Goal: Transaction & Acquisition: Book appointment/travel/reservation

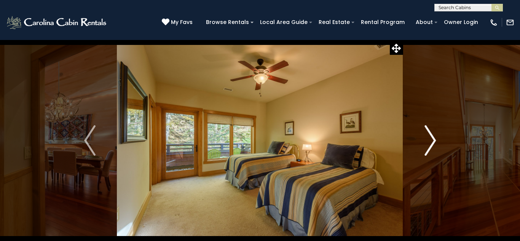
click at [427, 134] on img "Next" at bounding box center [429, 140] width 11 height 30
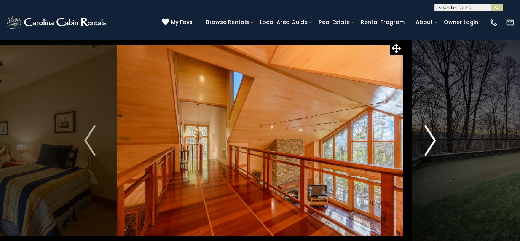
click at [429, 137] on img "Next" at bounding box center [429, 140] width 11 height 30
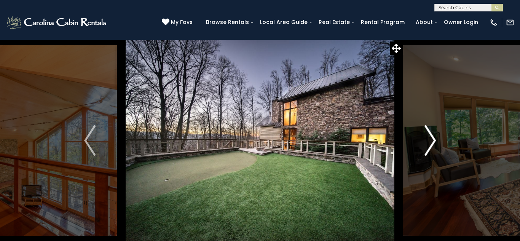
click at [429, 137] on img "Next" at bounding box center [429, 140] width 11 height 30
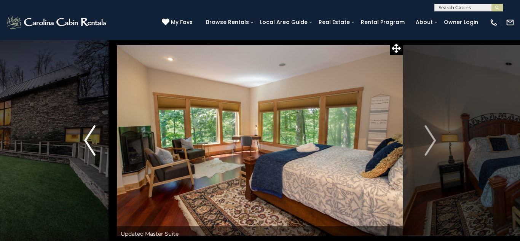
click at [101, 129] on button "Previous" at bounding box center [90, 141] width 54 height 202
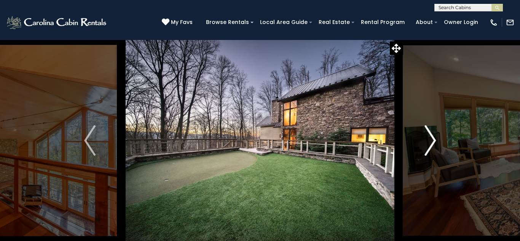
click at [428, 142] on img "Next" at bounding box center [429, 140] width 11 height 30
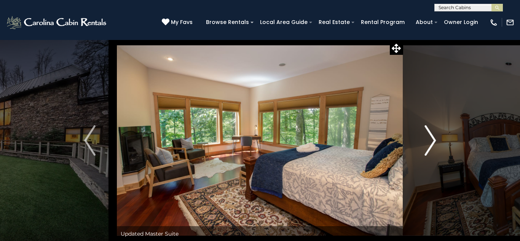
click at [428, 142] on img "Next" at bounding box center [429, 140] width 11 height 30
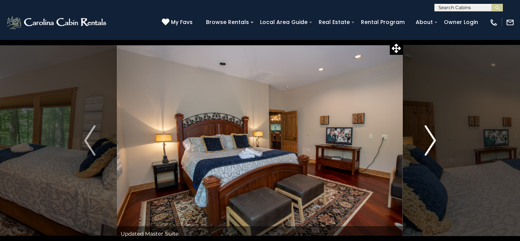
click at [429, 143] on img "Next" at bounding box center [429, 140] width 11 height 30
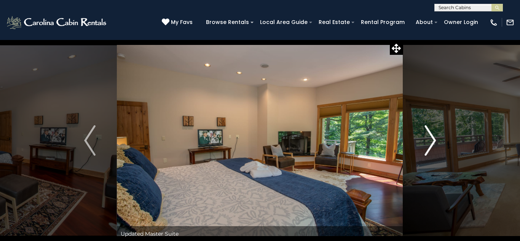
click at [429, 143] on img "Next" at bounding box center [429, 140] width 11 height 30
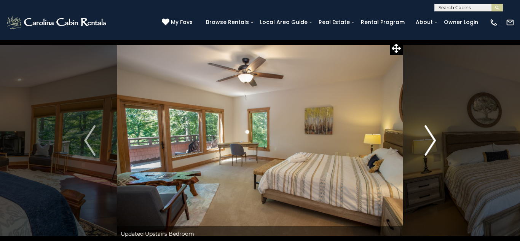
click at [429, 143] on img "Next" at bounding box center [429, 140] width 11 height 30
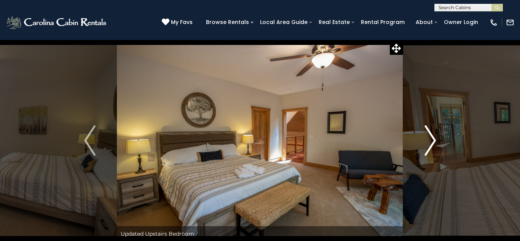
click at [429, 143] on img "Next" at bounding box center [429, 140] width 11 height 30
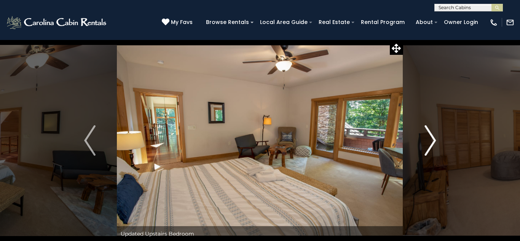
click at [429, 143] on img "Next" at bounding box center [429, 140] width 11 height 30
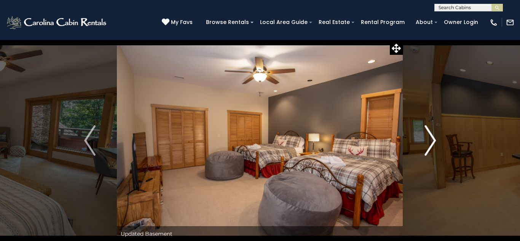
click at [429, 142] on img "Next" at bounding box center [429, 140] width 11 height 30
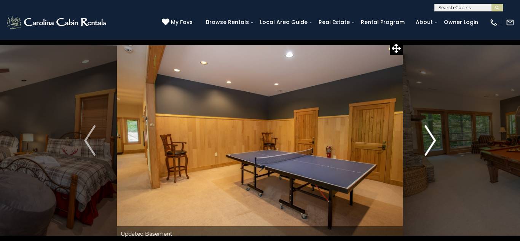
click at [429, 142] on img "Next" at bounding box center [429, 140] width 11 height 30
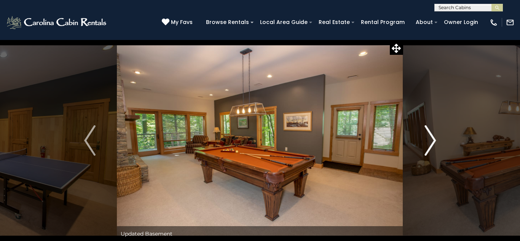
click at [429, 142] on img "Next" at bounding box center [429, 140] width 11 height 30
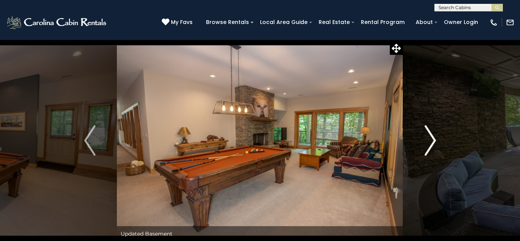
click at [429, 142] on img "Next" at bounding box center [429, 140] width 11 height 30
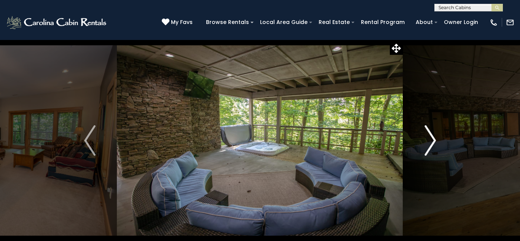
click at [429, 142] on img "Next" at bounding box center [429, 140] width 11 height 30
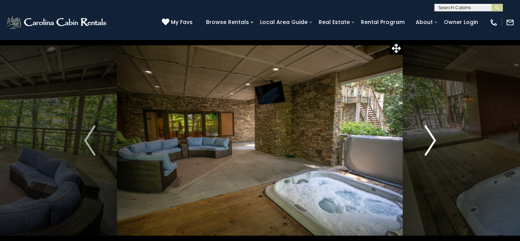
click at [429, 142] on img "Next" at bounding box center [429, 140] width 11 height 30
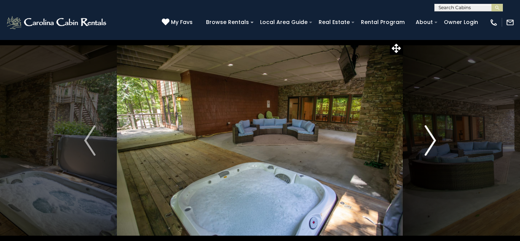
click at [429, 142] on img "Next" at bounding box center [429, 140] width 11 height 30
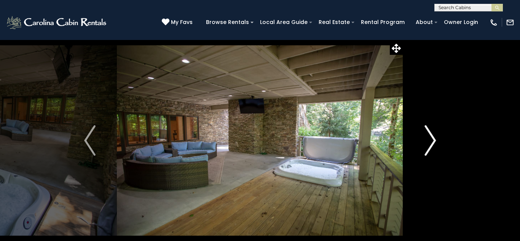
click at [429, 142] on img "Next" at bounding box center [429, 140] width 11 height 30
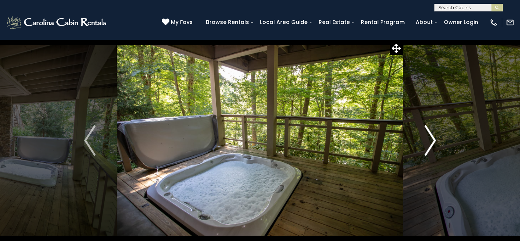
click at [429, 142] on img "Next" at bounding box center [429, 140] width 11 height 30
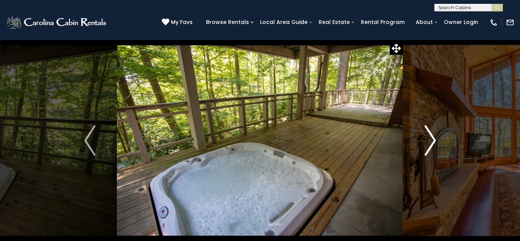
click at [429, 142] on img "Next" at bounding box center [429, 140] width 11 height 30
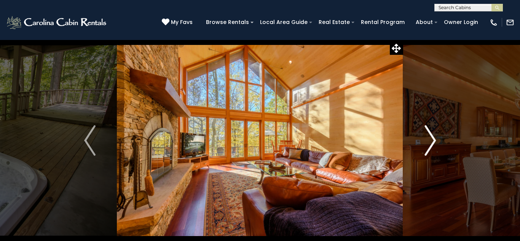
click at [429, 142] on img "Next" at bounding box center [429, 140] width 11 height 30
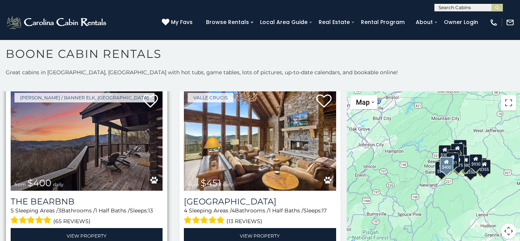
scroll to position [722, 0]
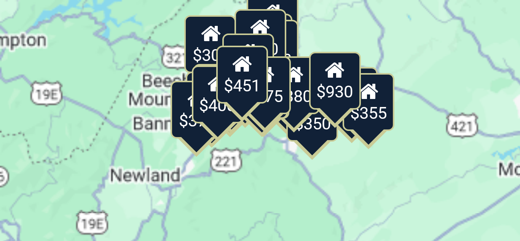
drag, startPoint x: 437, startPoint y: 137, endPoint x: 390, endPoint y: 111, distance: 53.5
click at [390, 111] on div "$349 $480 $525 $315 $355 $675 $635 $930 $400 $451 $330 $400 $485 $460 $395 $695…" at bounding box center [433, 169] width 173 height 156
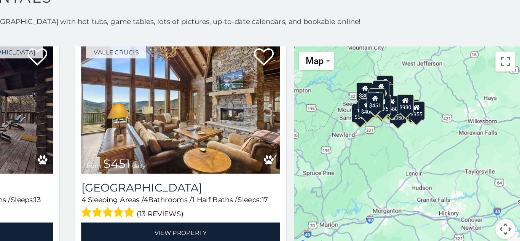
scroll to position [4, 0]
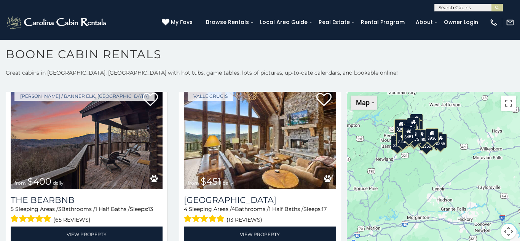
click at [371, 105] on button "Map" at bounding box center [364, 103] width 27 height 14
click at [369, 104] on button "Map" at bounding box center [364, 103] width 27 height 14
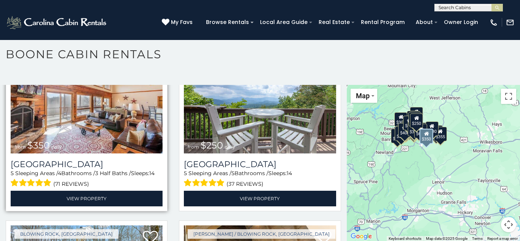
scroll to position [1622, 0]
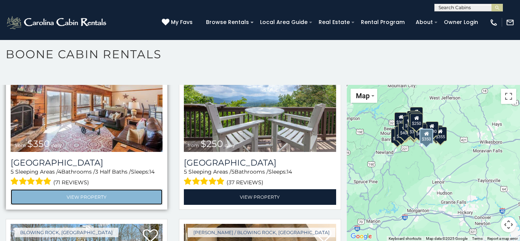
click at [84, 199] on link "View Property" at bounding box center [87, 197] width 152 height 16
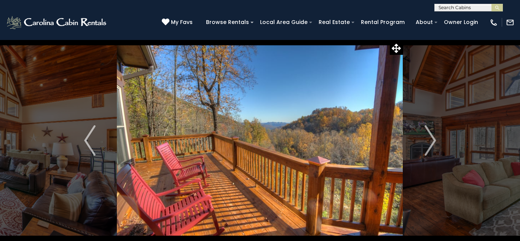
click at [431, 142] on img "Next" at bounding box center [429, 140] width 11 height 30
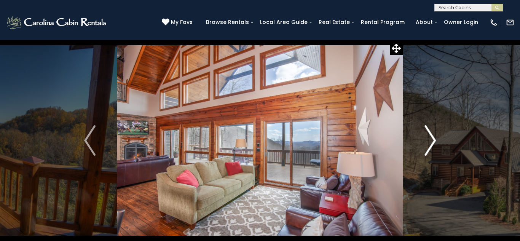
click at [431, 142] on img "Next" at bounding box center [429, 140] width 11 height 30
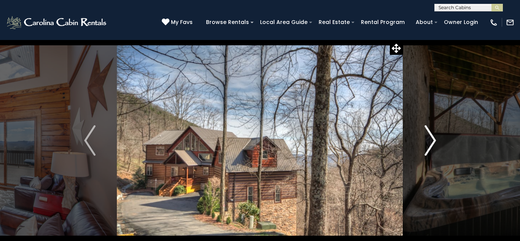
click at [433, 136] on img "Next" at bounding box center [429, 140] width 11 height 30
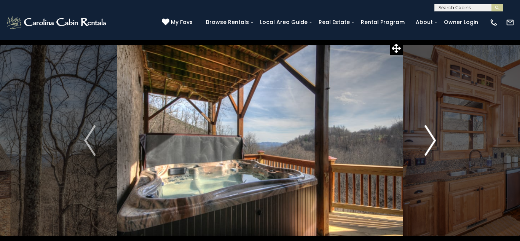
click at [433, 136] on img "Next" at bounding box center [429, 140] width 11 height 30
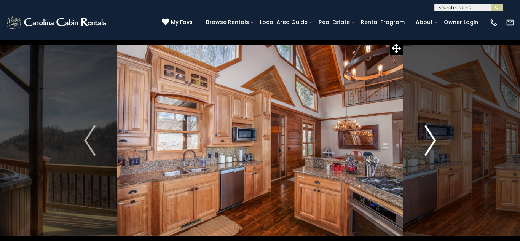
click at [433, 136] on img "Next" at bounding box center [429, 140] width 11 height 30
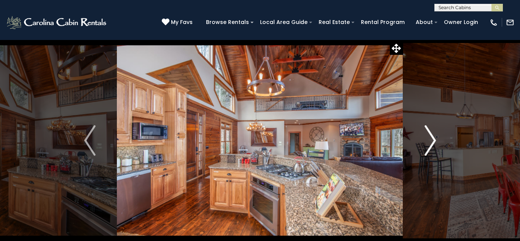
click at [433, 137] on img "Next" at bounding box center [429, 140] width 11 height 30
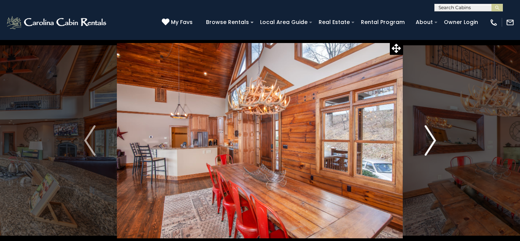
click at [433, 137] on img "Next" at bounding box center [429, 140] width 11 height 30
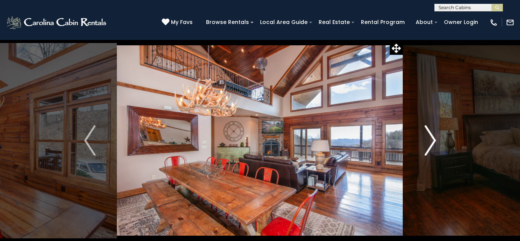
click at [433, 137] on img "Next" at bounding box center [429, 140] width 11 height 30
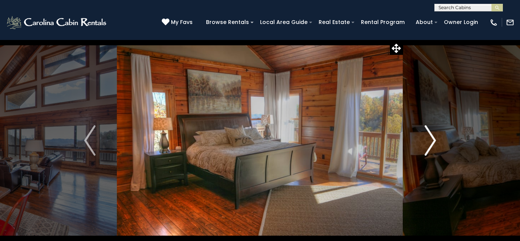
click at [433, 137] on img "Next" at bounding box center [429, 140] width 11 height 30
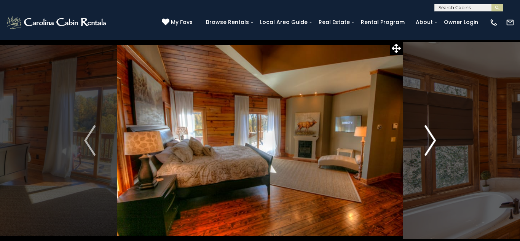
click at [432, 137] on img "Next" at bounding box center [429, 140] width 11 height 30
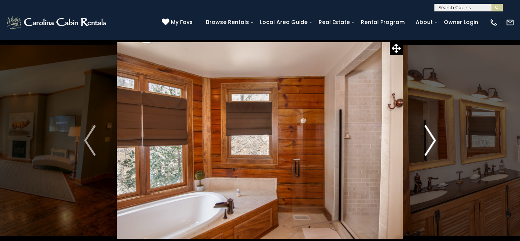
click at [432, 137] on img "Next" at bounding box center [429, 140] width 11 height 30
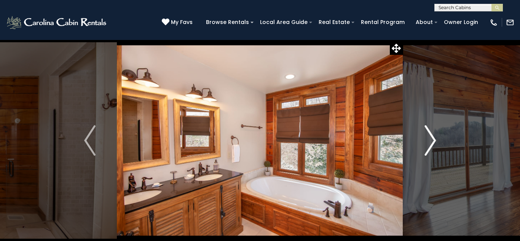
click at [432, 137] on img "Next" at bounding box center [429, 140] width 11 height 30
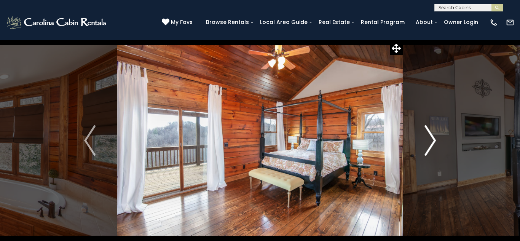
click at [432, 137] on img "Next" at bounding box center [429, 140] width 11 height 30
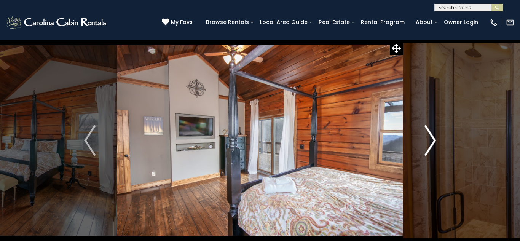
click at [432, 137] on img "Next" at bounding box center [429, 140] width 11 height 30
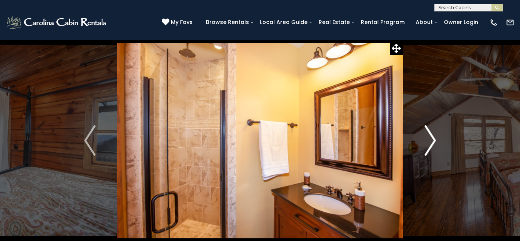
click at [432, 137] on img "Next" at bounding box center [429, 140] width 11 height 30
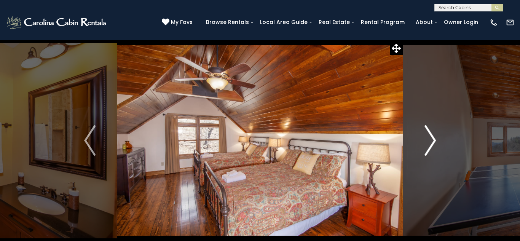
click at [432, 137] on img "Next" at bounding box center [429, 140] width 11 height 30
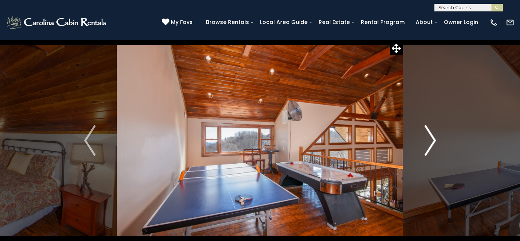
click at [432, 137] on img "Next" at bounding box center [429, 140] width 11 height 30
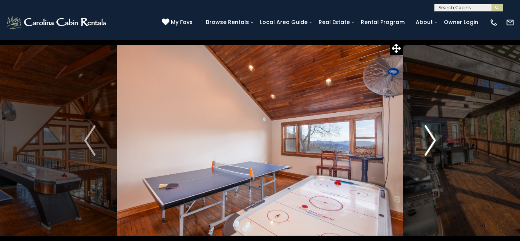
click at [432, 137] on img "Next" at bounding box center [429, 140] width 11 height 30
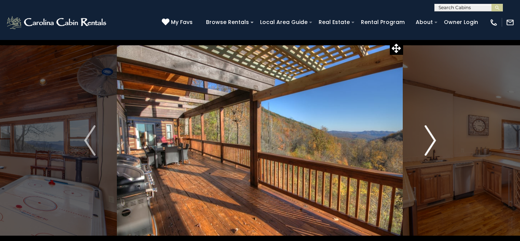
click at [432, 137] on img "Next" at bounding box center [429, 140] width 11 height 30
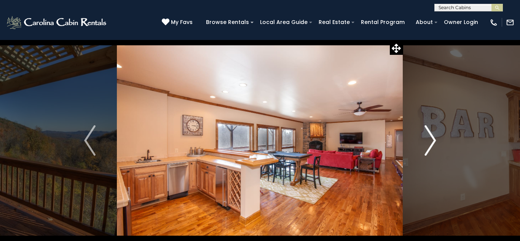
click at [432, 137] on img "Next" at bounding box center [429, 140] width 11 height 30
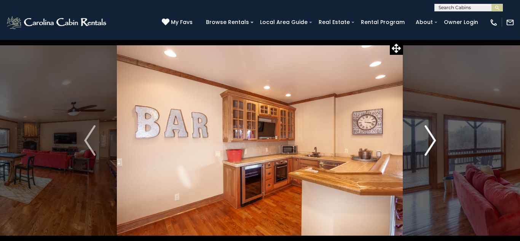
click at [432, 137] on img "Next" at bounding box center [429, 140] width 11 height 30
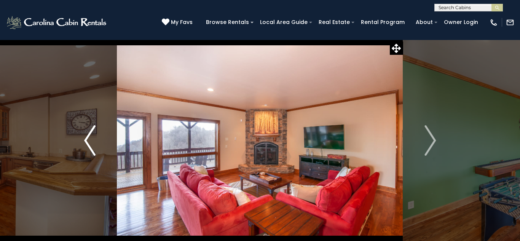
click at [94, 137] on img "Previous" at bounding box center [89, 140] width 11 height 30
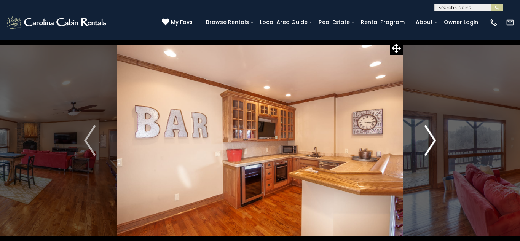
click at [432, 139] on img "Next" at bounding box center [429, 140] width 11 height 30
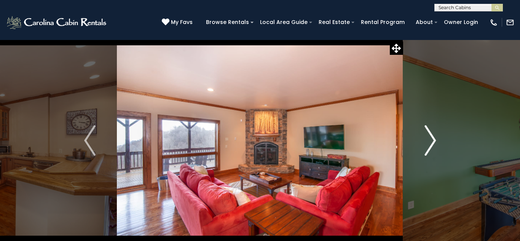
click at [432, 137] on img "Next" at bounding box center [429, 140] width 11 height 30
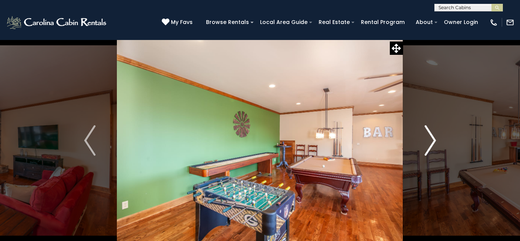
click at [432, 137] on img "Next" at bounding box center [429, 140] width 11 height 30
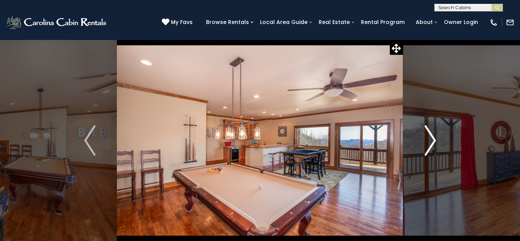
click at [432, 138] on img "Next" at bounding box center [429, 140] width 11 height 30
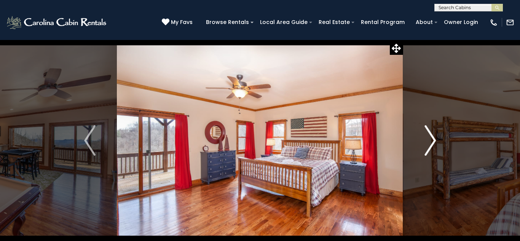
click at [440, 134] on button "Next" at bounding box center [430, 141] width 54 height 202
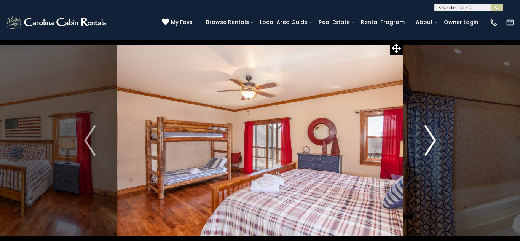
click at [438, 137] on button "Next" at bounding box center [430, 141] width 54 height 202
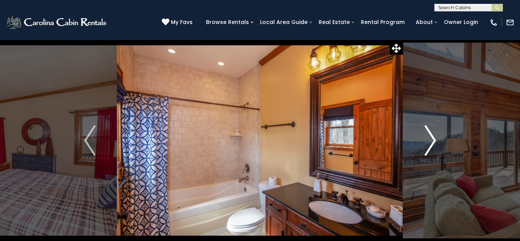
click at [429, 138] on img "Next" at bounding box center [429, 140] width 11 height 30
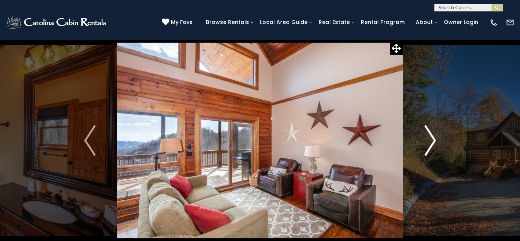
click at [429, 138] on img "Next" at bounding box center [429, 140] width 11 height 30
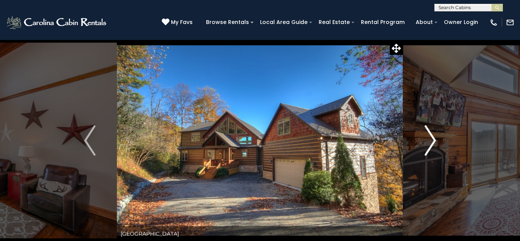
click at [429, 138] on img "Next" at bounding box center [429, 140] width 11 height 30
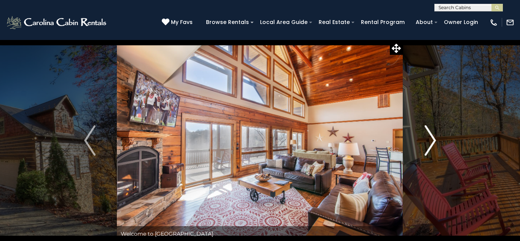
click at [431, 137] on img "Next" at bounding box center [429, 140] width 11 height 30
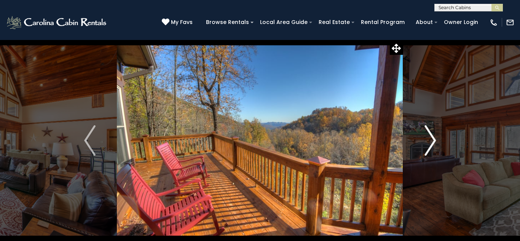
click at [431, 137] on img "Next" at bounding box center [429, 140] width 11 height 30
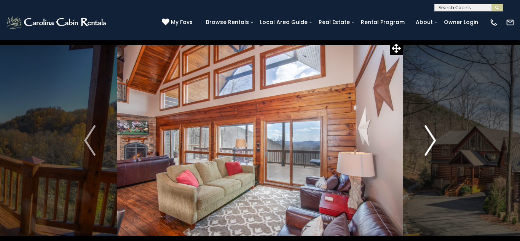
click at [433, 137] on img "Next" at bounding box center [429, 140] width 11 height 30
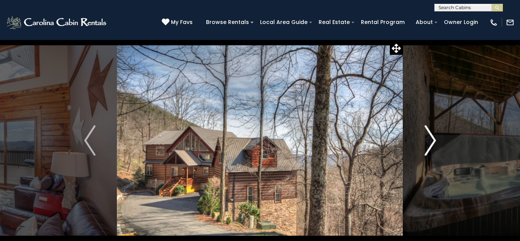
click at [431, 132] on img "Next" at bounding box center [429, 140] width 11 height 30
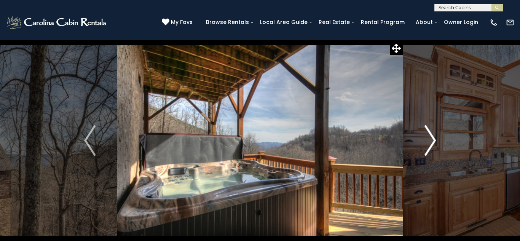
click at [431, 132] on img "Next" at bounding box center [429, 140] width 11 height 30
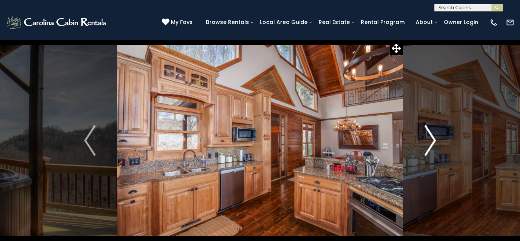
click at [431, 132] on img "Next" at bounding box center [429, 140] width 11 height 30
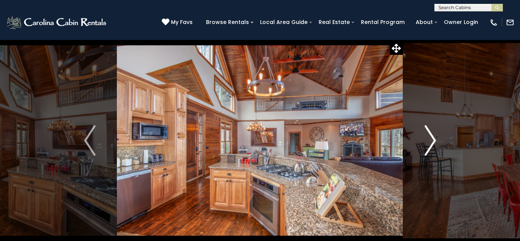
click at [431, 132] on img "Next" at bounding box center [429, 140] width 11 height 30
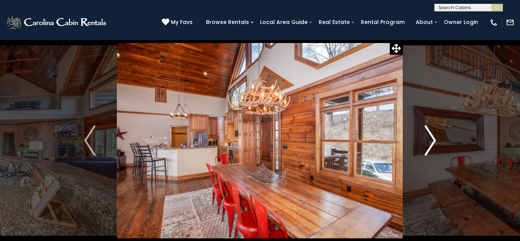
click at [431, 132] on img "Next" at bounding box center [429, 140] width 11 height 30
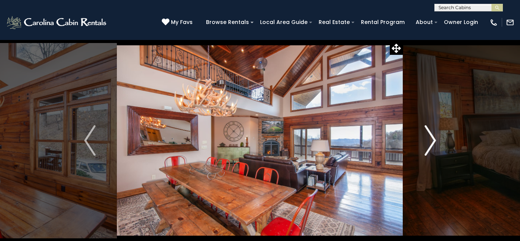
click at [431, 132] on img "Next" at bounding box center [429, 140] width 11 height 30
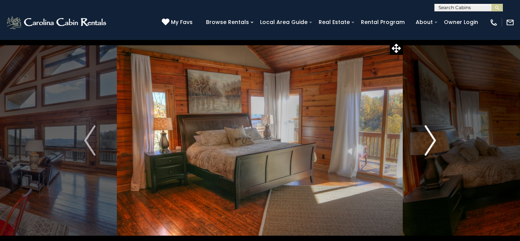
click at [431, 132] on img "Next" at bounding box center [429, 140] width 11 height 30
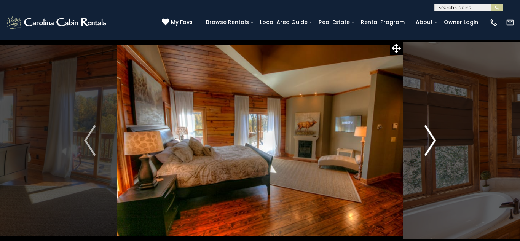
click at [431, 132] on img "Next" at bounding box center [429, 140] width 11 height 30
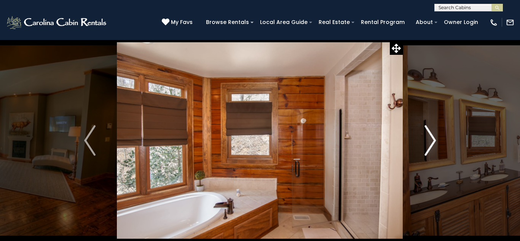
click at [431, 132] on img "Next" at bounding box center [429, 140] width 11 height 30
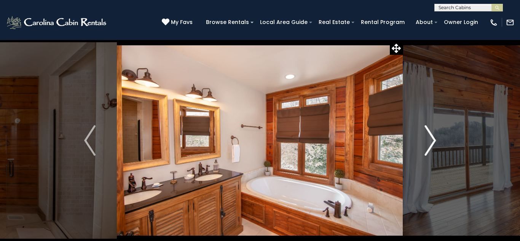
click at [431, 132] on img "Next" at bounding box center [429, 140] width 11 height 30
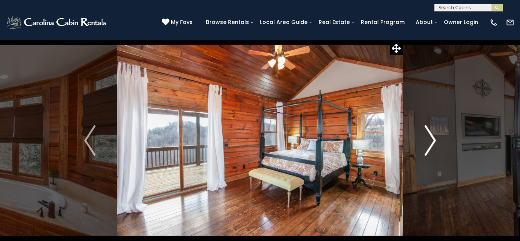
click at [431, 132] on img "Next" at bounding box center [429, 140] width 11 height 30
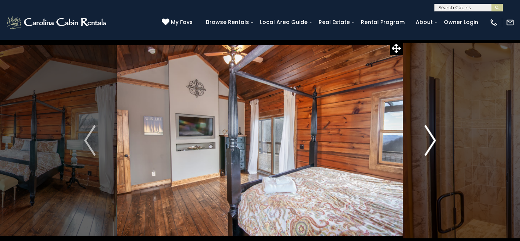
click at [431, 132] on img "Next" at bounding box center [429, 140] width 11 height 30
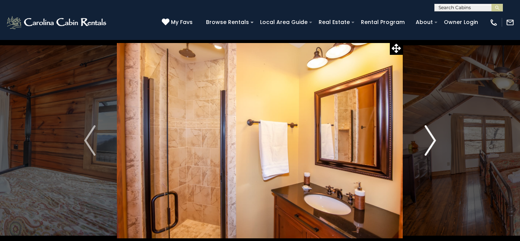
click at [431, 132] on img "Next" at bounding box center [429, 140] width 11 height 30
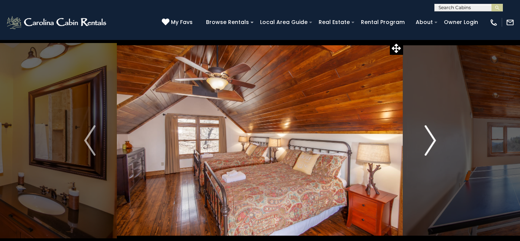
click at [431, 132] on img "Next" at bounding box center [429, 140] width 11 height 30
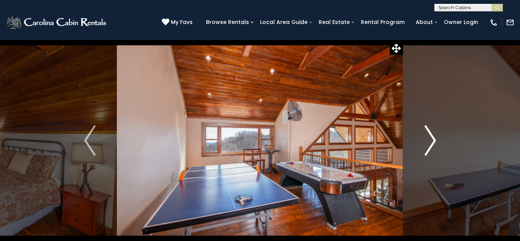
click at [431, 132] on img "Next" at bounding box center [429, 140] width 11 height 30
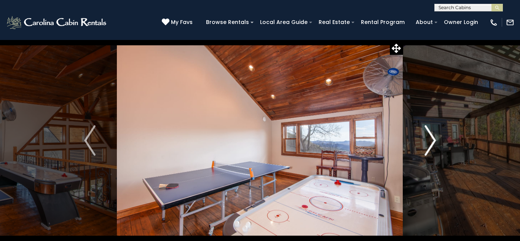
click at [434, 144] on img "Next" at bounding box center [429, 140] width 11 height 30
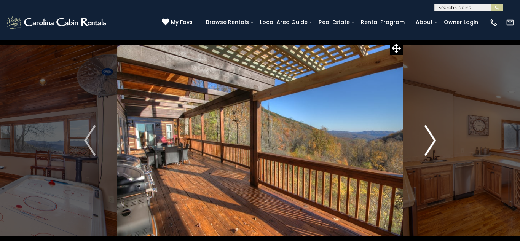
click at [431, 145] on img "Next" at bounding box center [429, 140] width 11 height 30
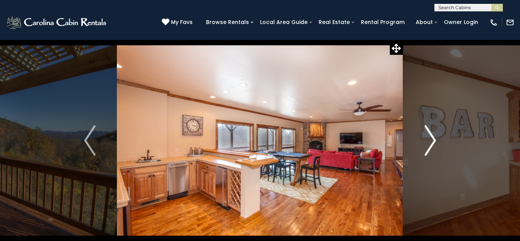
click at [431, 145] on img "Next" at bounding box center [429, 140] width 11 height 30
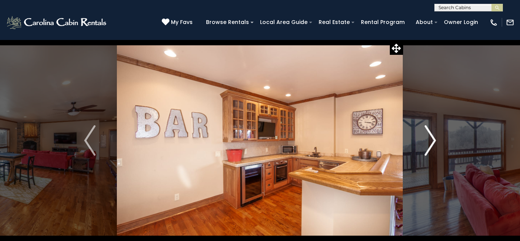
click at [431, 145] on img "Next" at bounding box center [429, 140] width 11 height 30
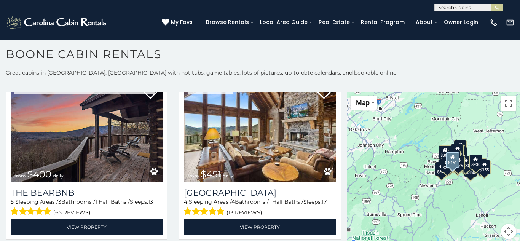
scroll to position [731, 0]
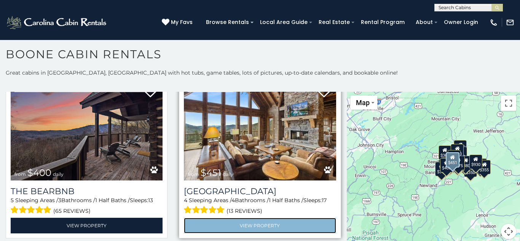
click at [268, 228] on link "View Property" at bounding box center [260, 226] width 152 height 16
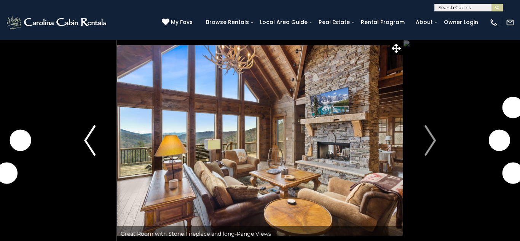
click at [87, 140] on img "Previous" at bounding box center [89, 140] width 11 height 30
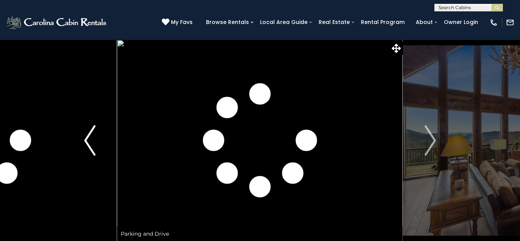
click at [86, 140] on img "Previous" at bounding box center [89, 140] width 11 height 30
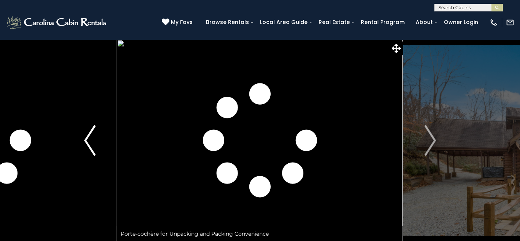
click at [86, 140] on img "Previous" at bounding box center [89, 140] width 11 height 30
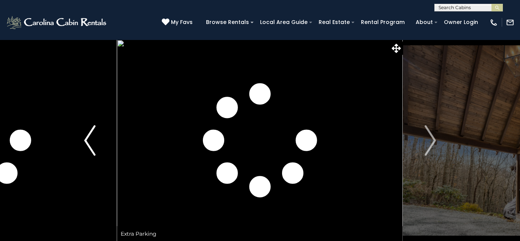
click at [86, 140] on img "Previous" at bounding box center [89, 140] width 11 height 30
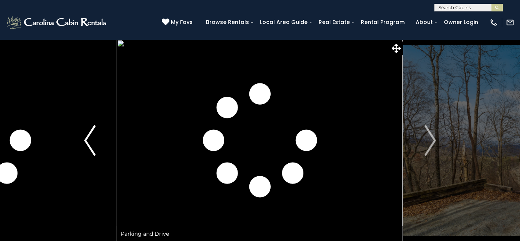
click at [87, 140] on img "Previous" at bounding box center [89, 140] width 11 height 30
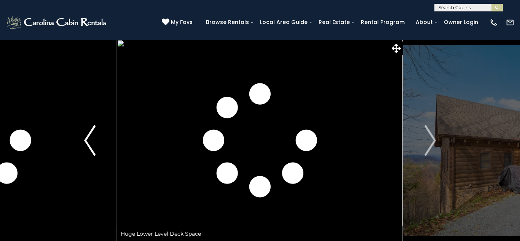
click at [86, 140] on img "Previous" at bounding box center [89, 140] width 11 height 30
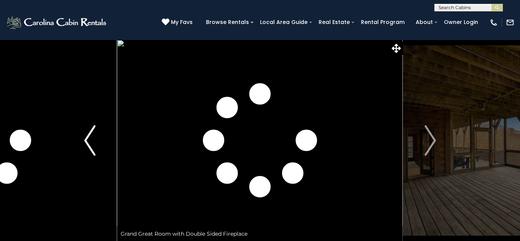
click at [86, 140] on img "Previous" at bounding box center [89, 140] width 11 height 30
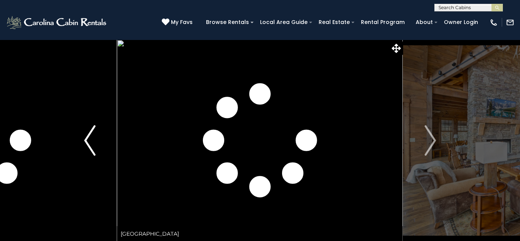
click at [89, 140] on img "Previous" at bounding box center [89, 140] width 11 height 30
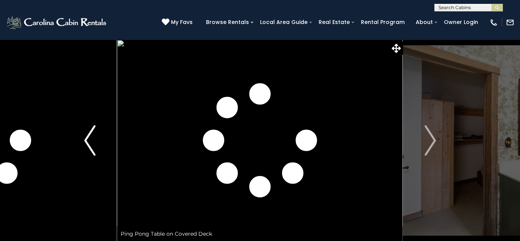
click at [89, 140] on img "Previous" at bounding box center [89, 140] width 11 height 30
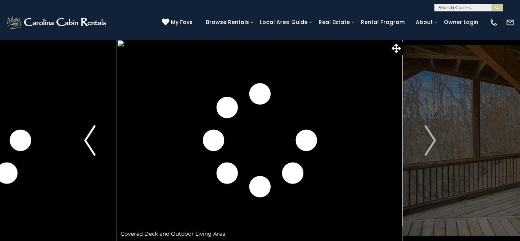
click at [89, 140] on img "Previous" at bounding box center [89, 140] width 11 height 30
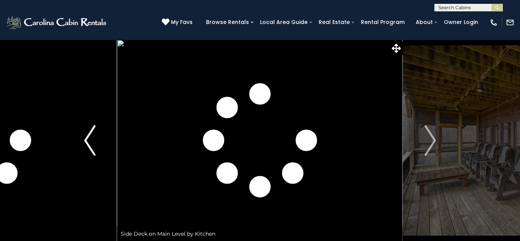
click at [88, 139] on img "Previous" at bounding box center [89, 140] width 11 height 30
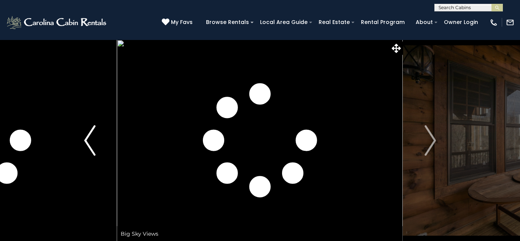
click at [88, 139] on img "Previous" at bounding box center [89, 140] width 11 height 30
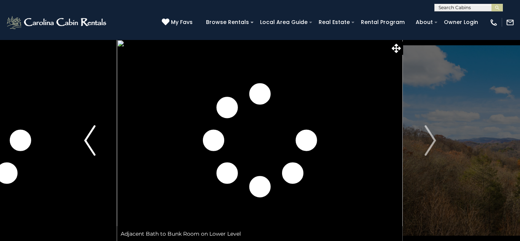
click at [88, 139] on img "Previous" at bounding box center [89, 140] width 11 height 30
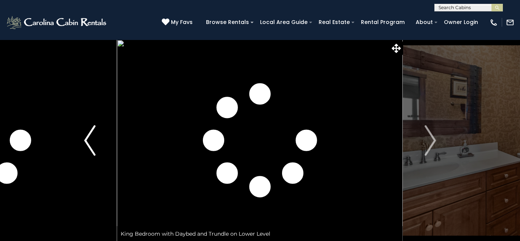
click at [88, 139] on img "Previous" at bounding box center [89, 140] width 11 height 30
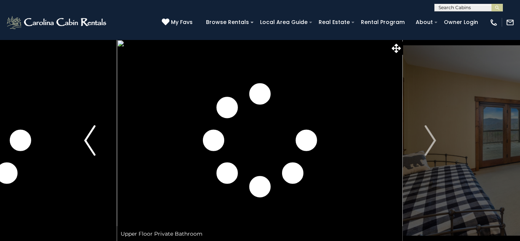
click at [88, 139] on img "Previous" at bounding box center [89, 140] width 11 height 30
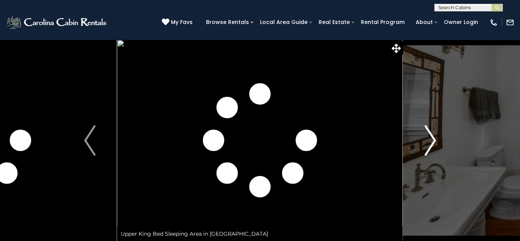
click at [438, 136] on button "Next" at bounding box center [430, 141] width 54 height 202
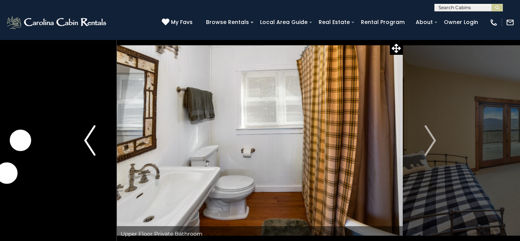
click at [88, 140] on img "Previous" at bounding box center [89, 140] width 11 height 30
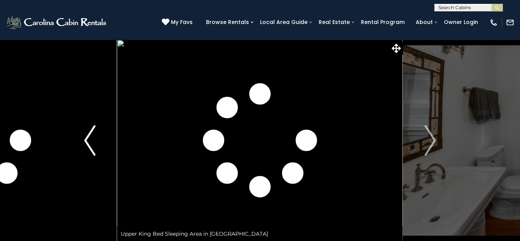
click at [82, 142] on button "Previous" at bounding box center [90, 141] width 54 height 202
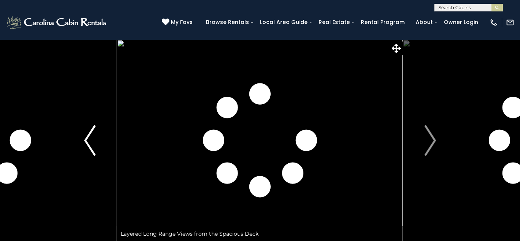
click at [82, 142] on button "Previous" at bounding box center [90, 141] width 54 height 202
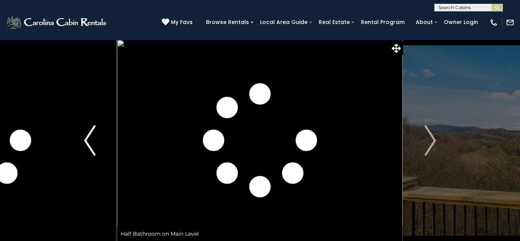
click at [82, 142] on button "Previous" at bounding box center [90, 141] width 54 height 202
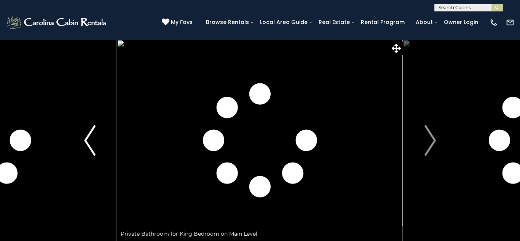
click at [82, 142] on button "Previous" at bounding box center [90, 141] width 54 height 202
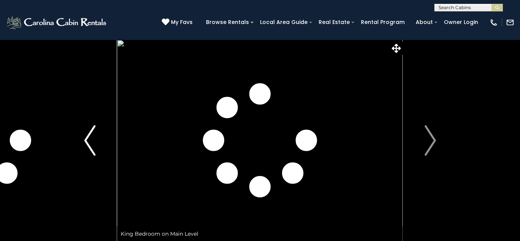
click at [82, 142] on button "Previous" at bounding box center [90, 141] width 54 height 202
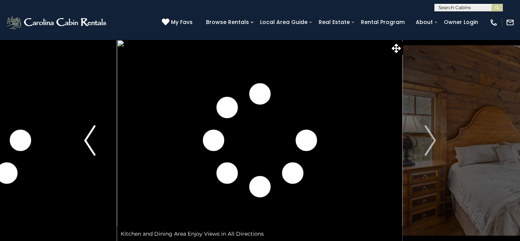
click at [82, 142] on button "Previous" at bounding box center [90, 141] width 54 height 202
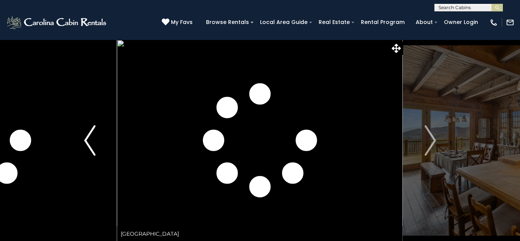
click at [82, 142] on button "Previous" at bounding box center [90, 141] width 54 height 202
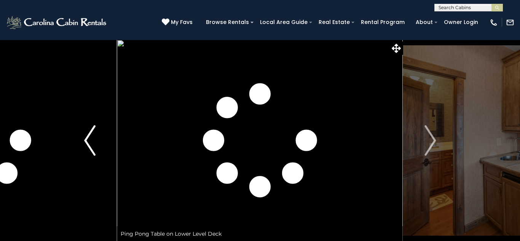
click at [82, 142] on button "Previous" at bounding box center [90, 141] width 54 height 202
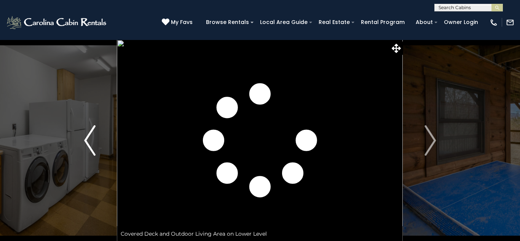
click at [82, 142] on button "Previous" at bounding box center [90, 141] width 54 height 202
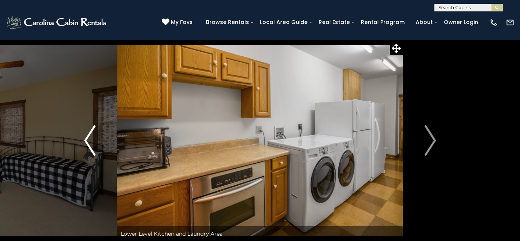
click at [82, 142] on button "Previous" at bounding box center [90, 141] width 54 height 202
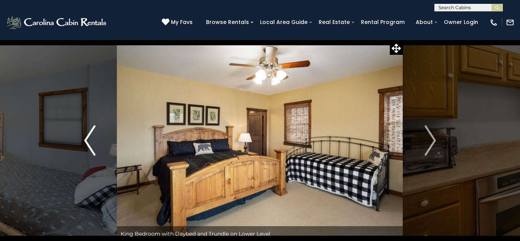
click at [82, 141] on button "Previous" at bounding box center [90, 141] width 54 height 202
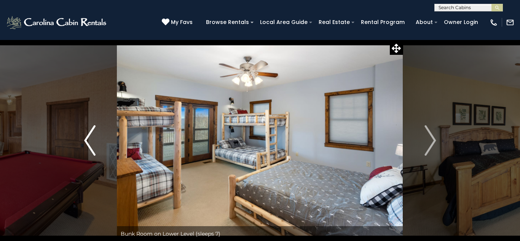
click at [82, 141] on button "Previous" at bounding box center [90, 141] width 54 height 202
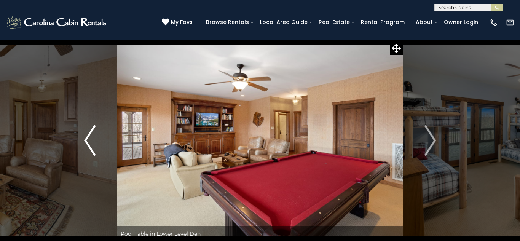
click at [89, 136] on img "Previous" at bounding box center [89, 140] width 11 height 30
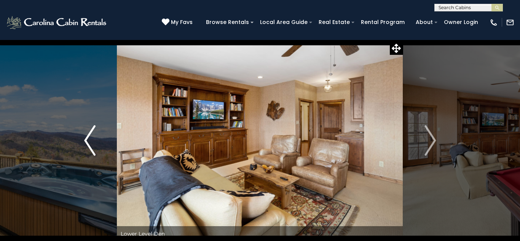
click at [89, 137] on img "Previous" at bounding box center [89, 140] width 11 height 30
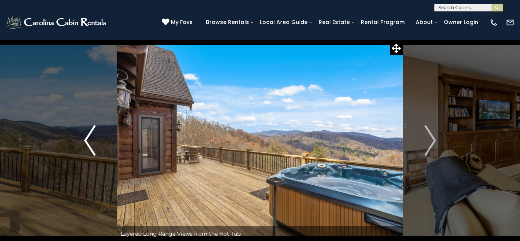
click at [89, 136] on img "Previous" at bounding box center [89, 140] width 11 height 30
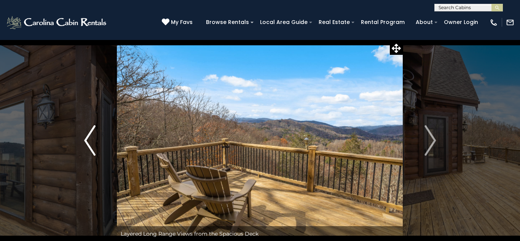
click at [89, 136] on img "Previous" at bounding box center [89, 140] width 11 height 30
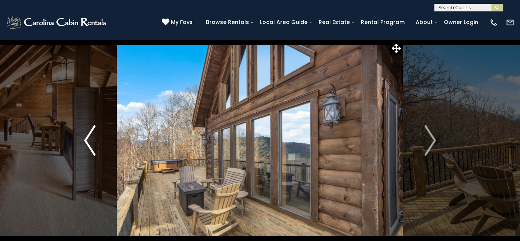
click at [89, 136] on img "Previous" at bounding box center [89, 140] width 11 height 30
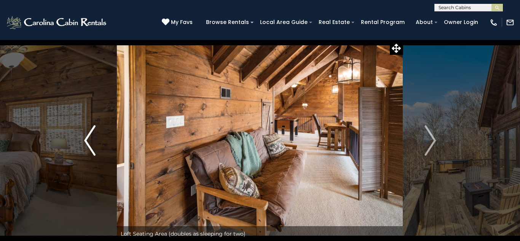
click at [88, 136] on img "Previous" at bounding box center [89, 140] width 11 height 30
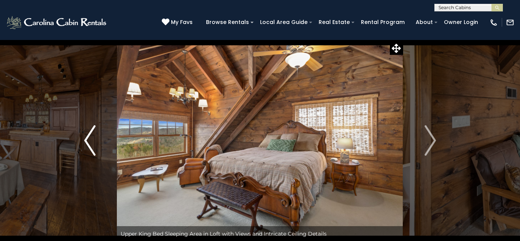
click at [88, 137] on img "Previous" at bounding box center [89, 140] width 11 height 30
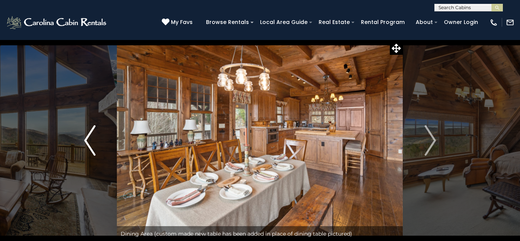
click at [88, 137] on img "Previous" at bounding box center [89, 140] width 11 height 30
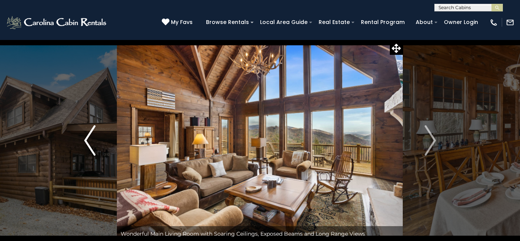
click at [88, 136] on img "Previous" at bounding box center [89, 140] width 11 height 30
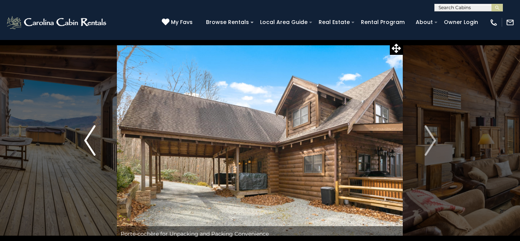
click at [88, 136] on img "Previous" at bounding box center [89, 140] width 11 height 30
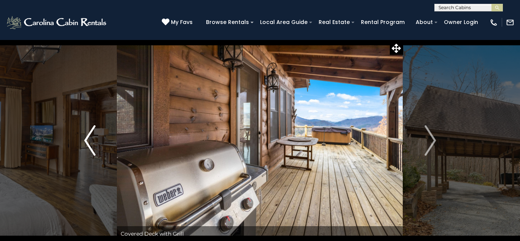
click at [88, 136] on img "Previous" at bounding box center [89, 140] width 11 height 30
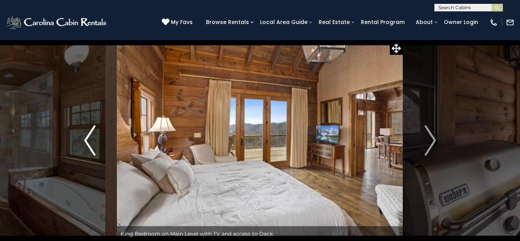
click at [88, 136] on img "Previous" at bounding box center [89, 140] width 11 height 30
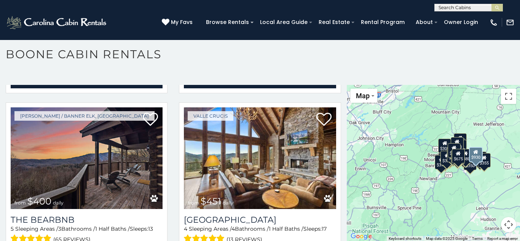
scroll to position [697, 0]
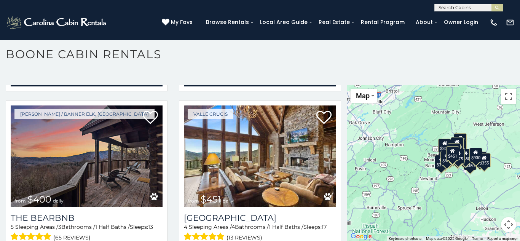
click at [457, 147] on div "$451" at bounding box center [452, 153] width 13 height 14
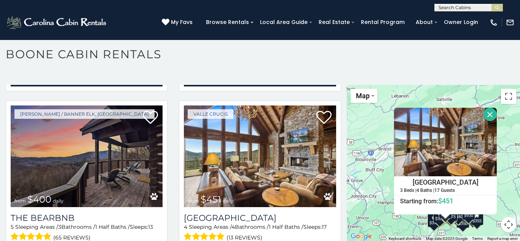
click at [491, 115] on button "Close" at bounding box center [489, 114] width 13 height 13
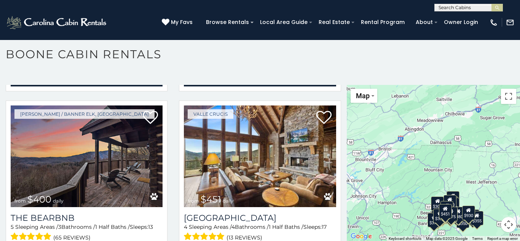
click at [456, 219] on div "$675" at bounding box center [451, 214] width 13 height 14
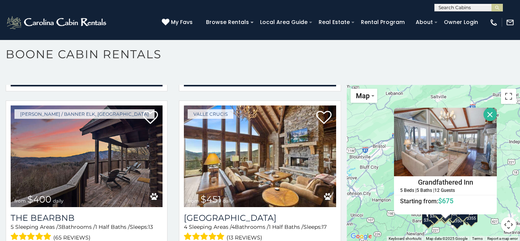
click at [489, 116] on button "Close" at bounding box center [489, 114] width 13 height 13
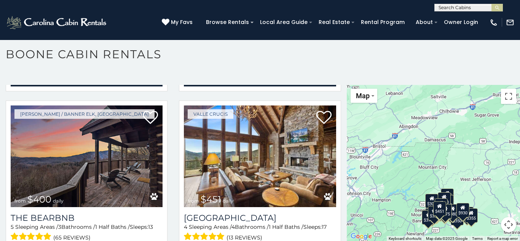
click at [455, 207] on div "$380" at bounding box center [452, 211] width 13 height 14
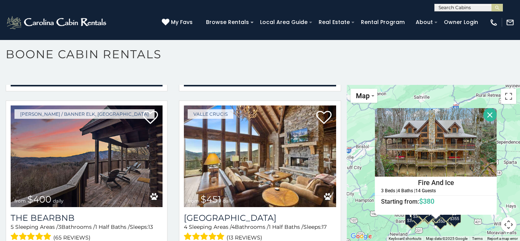
click at [490, 115] on button "Close" at bounding box center [490, 114] width 13 height 13
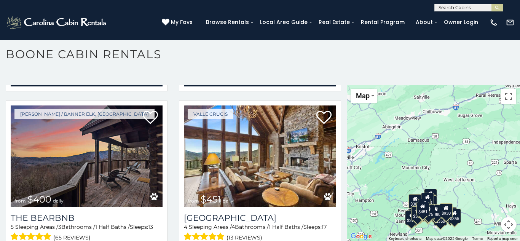
click at [426, 201] on icon at bounding box center [424, 203] width 5 height 5
